Goal: Entertainment & Leisure: Consume media (video, audio)

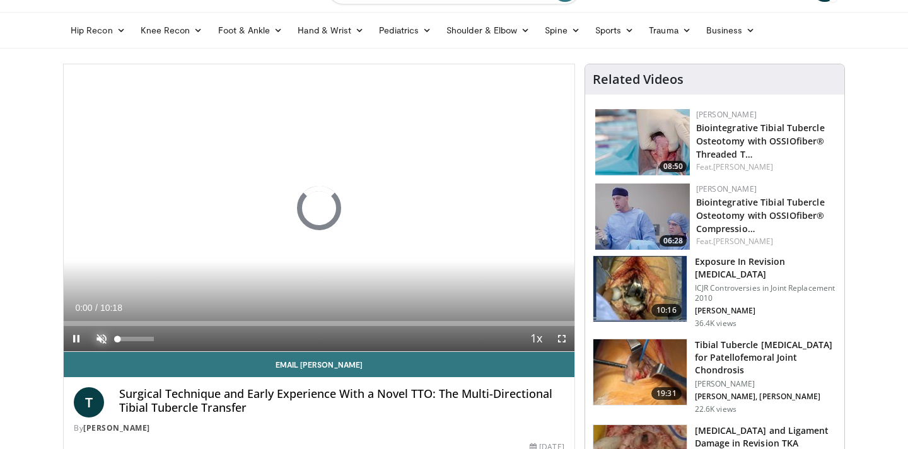
click at [105, 339] on span "Video Player" at bounding box center [101, 338] width 25 height 25
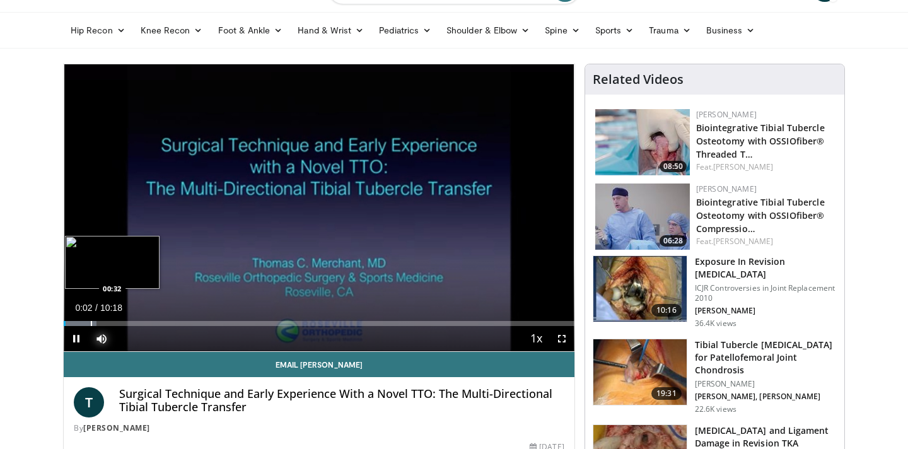
click at [91, 322] on div "Progress Bar" at bounding box center [91, 323] width 1 height 5
click at [114, 324] on div "Progress Bar" at bounding box center [112, 323] width 1 height 5
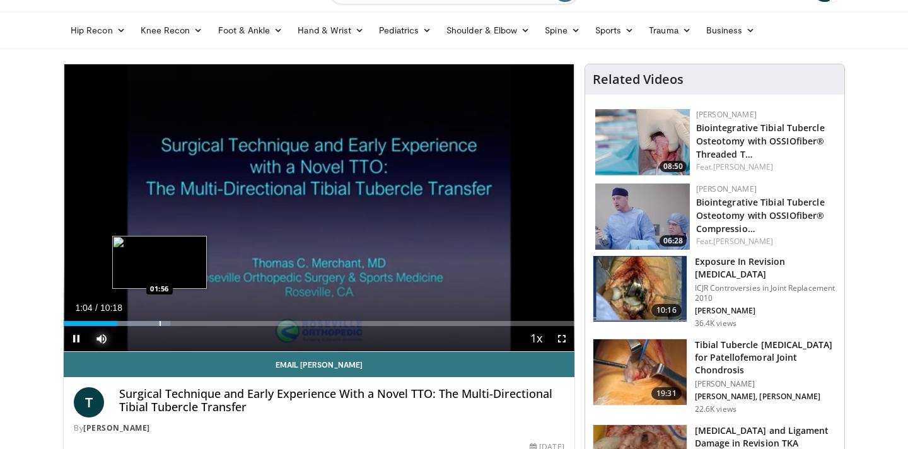
click at [160, 324] on div "Progress Bar" at bounding box center [160, 323] width 1 height 5
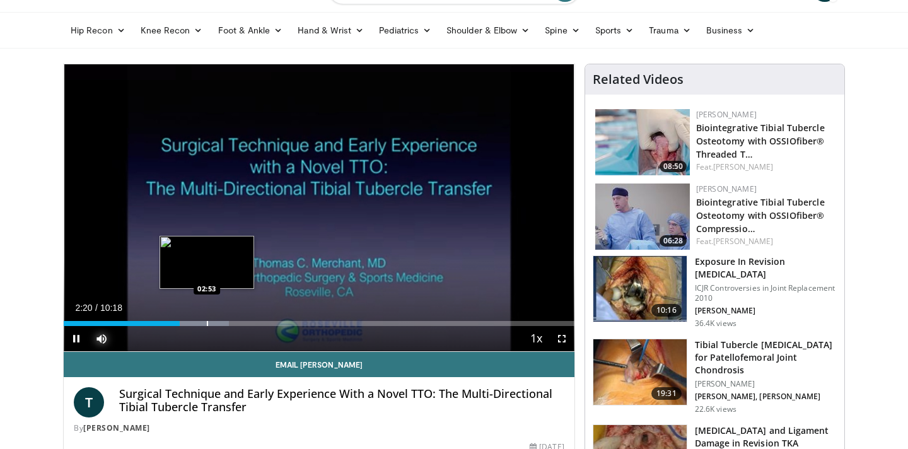
click at [206, 321] on div "Progress Bar" at bounding box center [191, 323] width 76 height 5
click at [228, 322] on div "Progress Bar" at bounding box center [228, 323] width 1 height 5
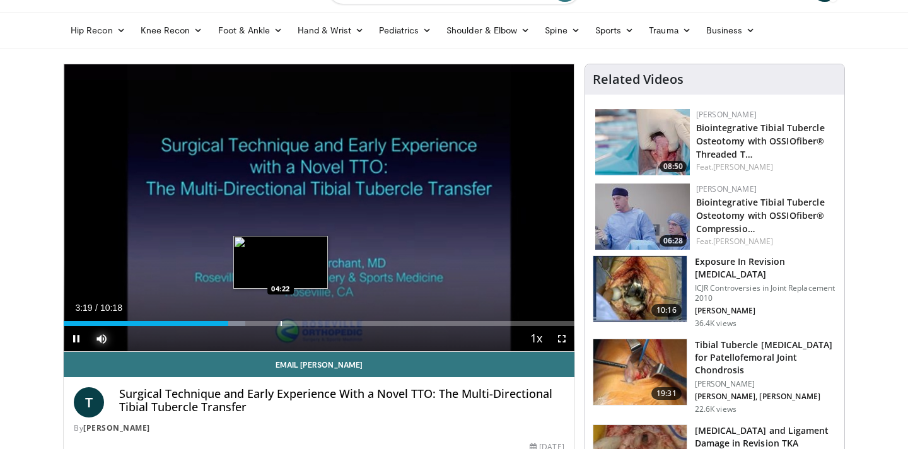
click at [281, 322] on div "Progress Bar" at bounding box center [281, 323] width 1 height 5
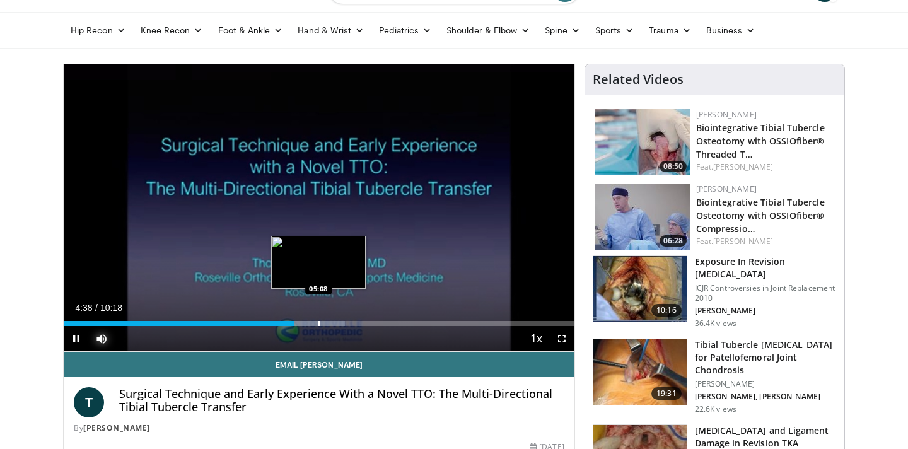
click at [319, 323] on div "Progress Bar" at bounding box center [319, 323] width 1 height 5
